Goal: Find specific page/section: Find specific page/section

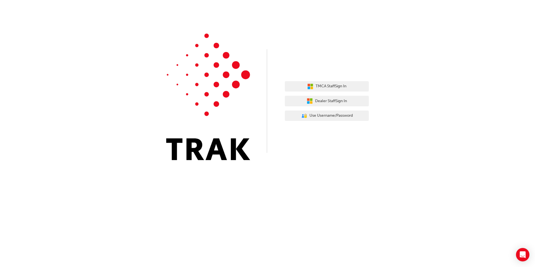
drag, startPoint x: 250, startPoint y: 157, endPoint x: 203, endPoint y: 182, distance: 53.6
click at [202, 193] on div "TMCA Staff Sign In Dealer Staff Sign In User Authentication Icon - Blue Person,…" at bounding box center [267, 133] width 535 height 267
click at [319, 115] on span "Use Username/Password" at bounding box center [331, 116] width 43 height 6
